Goal: Information Seeking & Learning: Find specific fact

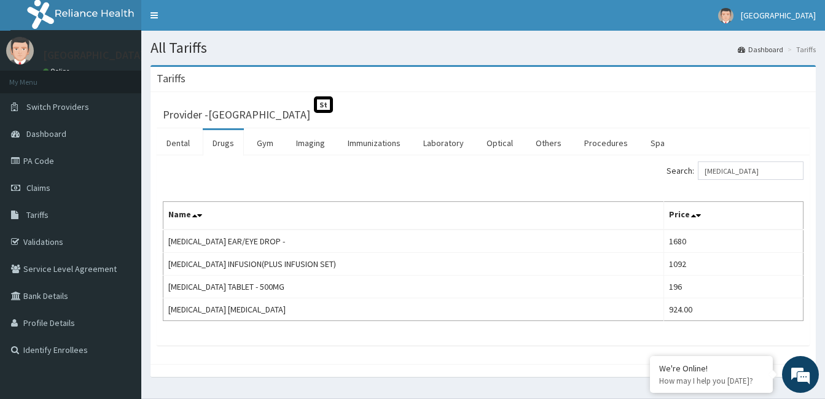
click at [544, 200] on div "Search: [MEDICAL_DATA] Name Price [MEDICAL_DATA] EAR/EYE DROP - 1680 [MEDICAL_D…" at bounding box center [483, 242] width 641 height 160
click at [740, 178] on input "[MEDICAL_DATA]" at bounding box center [751, 171] width 106 height 18
type input "c"
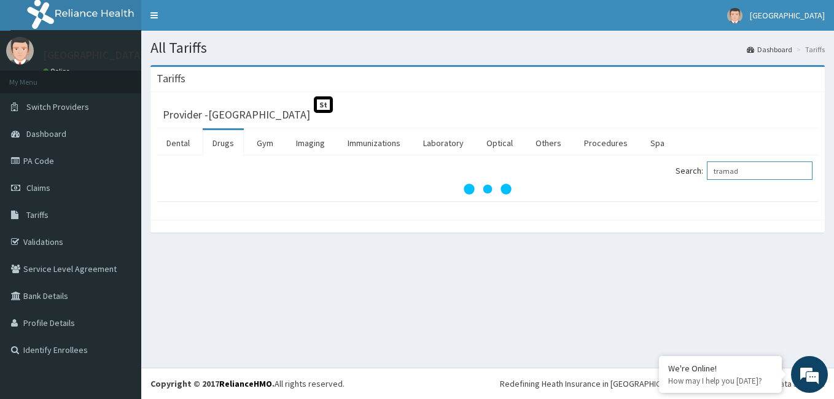
type input "tramad"
click at [566, 282] on div "All Tariffs Dashboard Tariffs [GEOGRAPHIC_DATA] Provider - MIYETTI HOSPITAL St …" at bounding box center [487, 199] width 693 height 337
click at [775, 178] on input "tramad" at bounding box center [760, 171] width 106 height 18
click at [312, 143] on link "Imaging" at bounding box center [310, 143] width 49 height 26
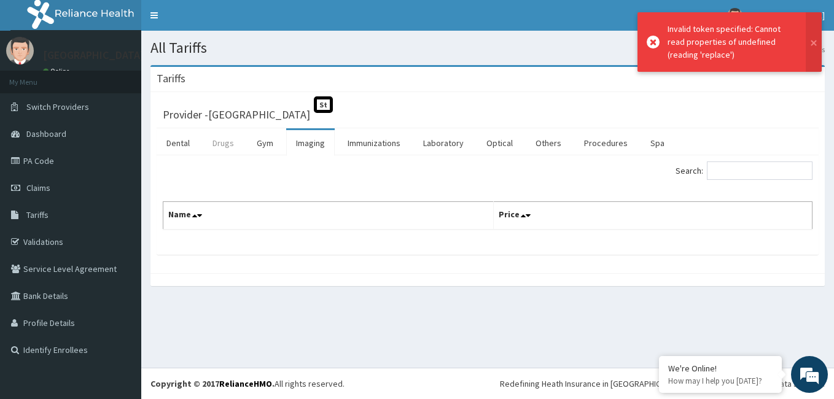
click at [227, 146] on link "Drugs" at bounding box center [223, 143] width 41 height 26
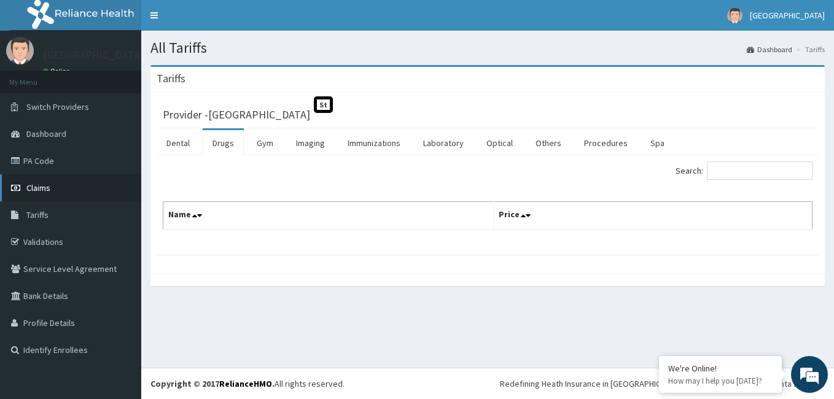
click at [32, 194] on link "Claims" at bounding box center [70, 188] width 141 height 27
